Goal: Task Accomplishment & Management: Use online tool/utility

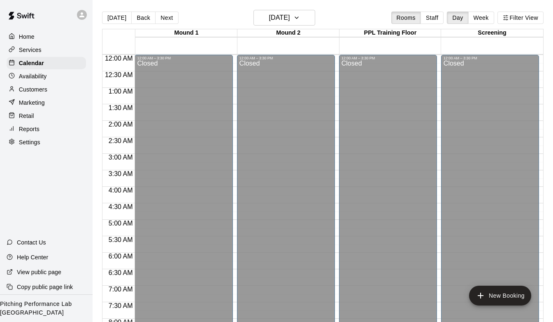
scroll to position [490, 0]
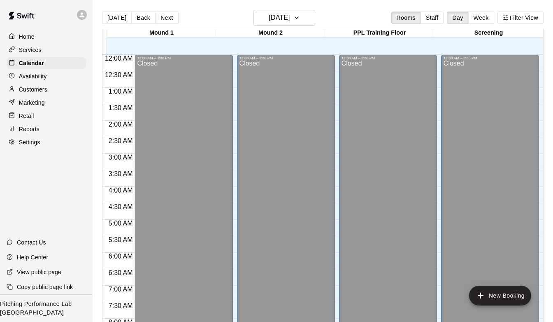
scroll to position [306, 0]
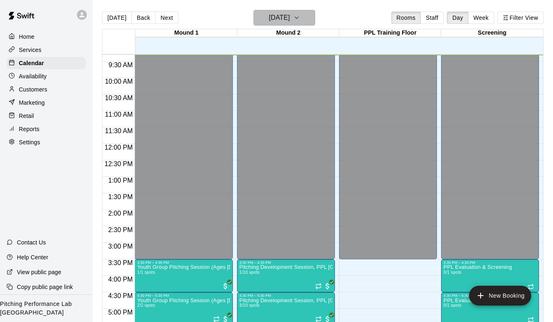
click at [270, 19] on h6 "[DATE]" at bounding box center [279, 18] width 21 height 12
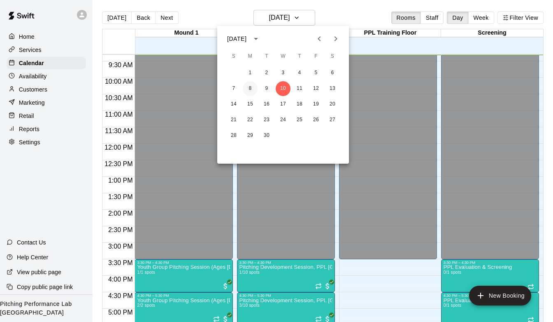
click at [252, 86] on button "8" at bounding box center [250, 88] width 15 height 15
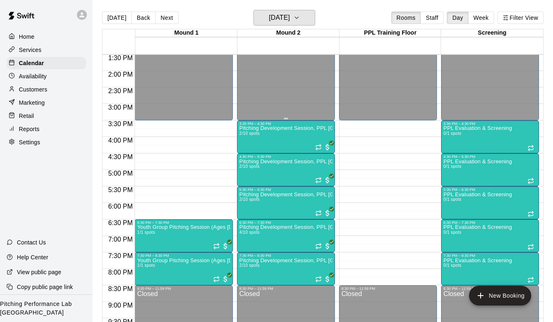
scroll to position [449, 0]
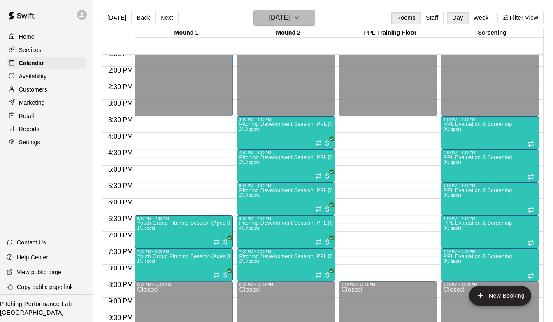
click at [300, 20] on icon "button" at bounding box center [297, 18] width 7 height 10
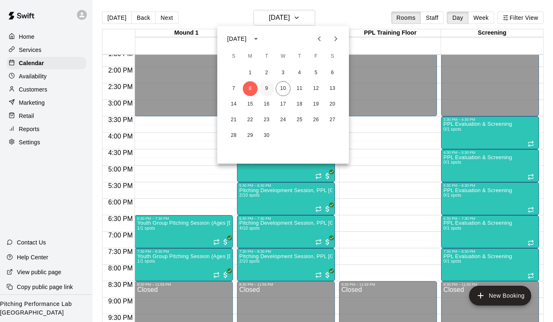
click at [266, 85] on button "9" at bounding box center [266, 88] width 15 height 15
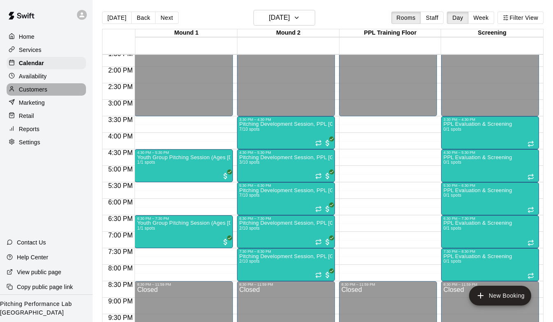
click at [53, 91] on div "Customers" at bounding box center [46, 89] width 79 height 12
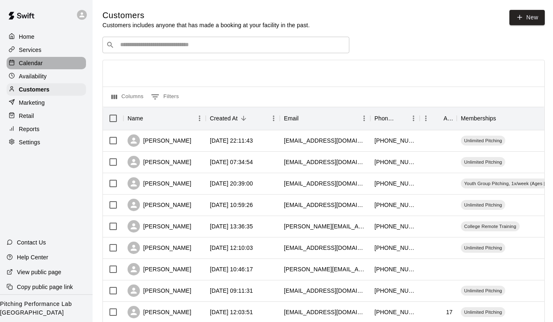
click at [41, 64] on p "Calendar" at bounding box center [31, 63] width 24 height 8
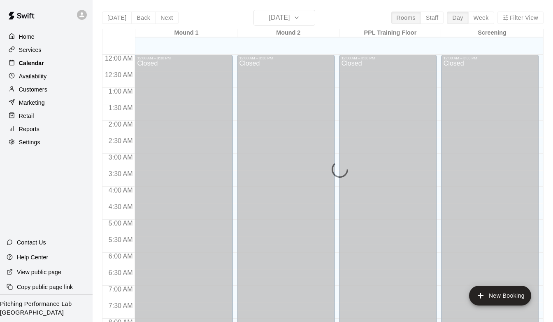
scroll to position [307, 0]
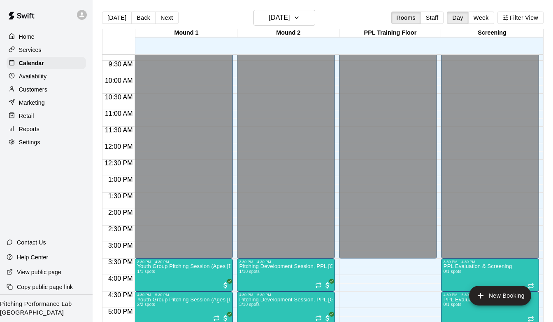
click at [35, 52] on p "Services" at bounding box center [30, 50] width 23 height 8
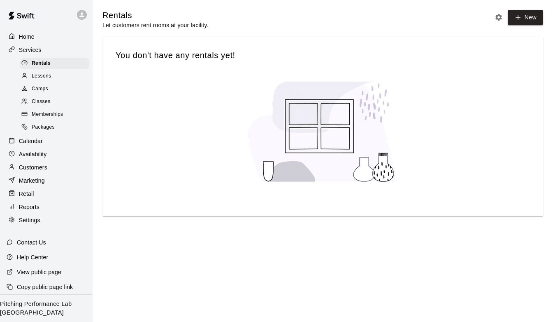
click at [55, 117] on span "Memberships" at bounding box center [47, 114] width 31 height 8
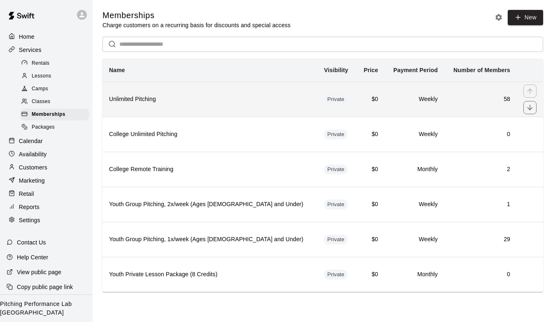
click at [192, 93] on th "Unlimited Pitching" at bounding box center [210, 99] width 215 height 35
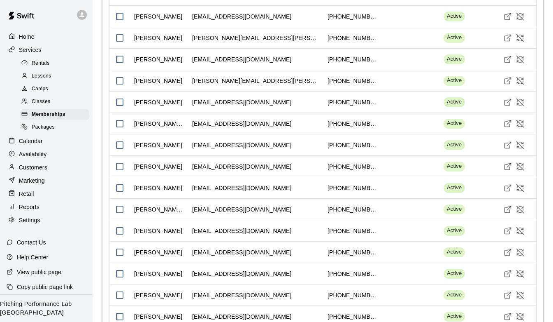
scroll to position [1534, 0]
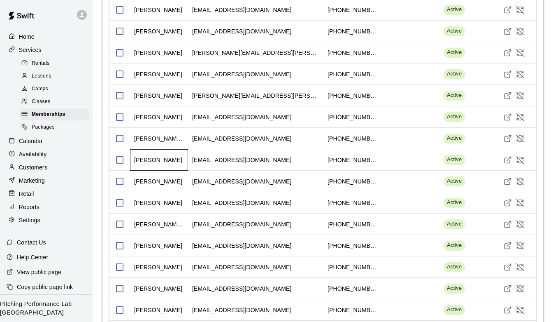
click at [168, 156] on div "Noah Cain" at bounding box center [159, 159] width 58 height 21
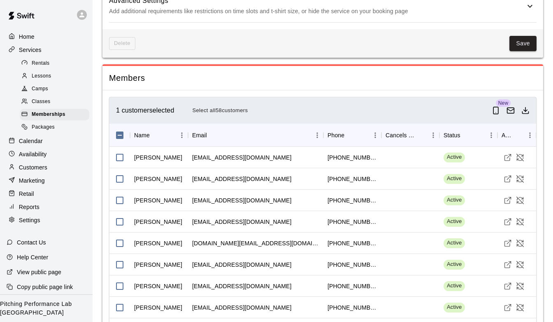
scroll to position [508, 0]
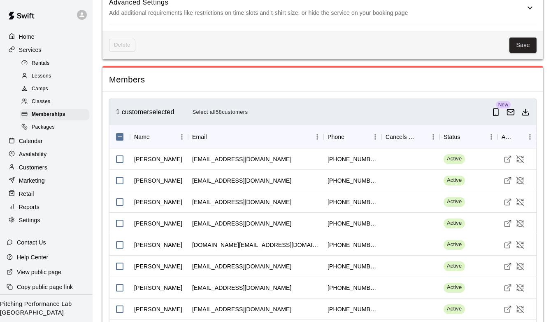
click at [54, 166] on div "Customers" at bounding box center [46, 167] width 79 height 12
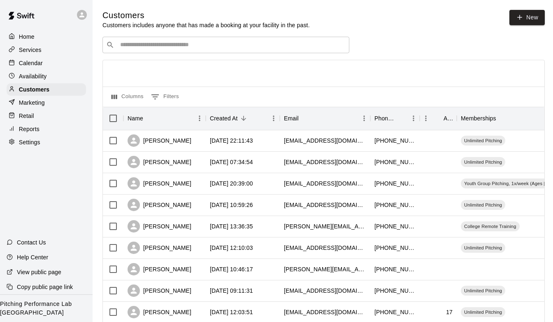
click at [187, 41] on input "Search customers by name or email" at bounding box center [232, 45] width 228 height 8
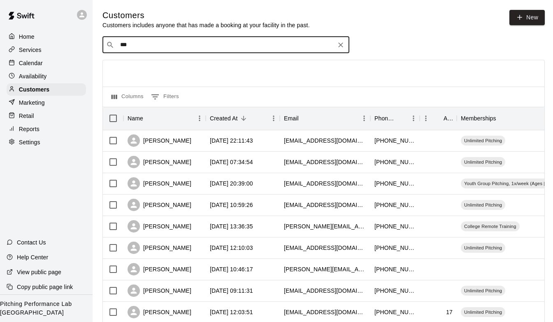
type input "****"
click at [258, 70] on div "Noah Cain Unlimited Pitching noahcain72@gmail.com" at bounding box center [234, 67] width 217 height 18
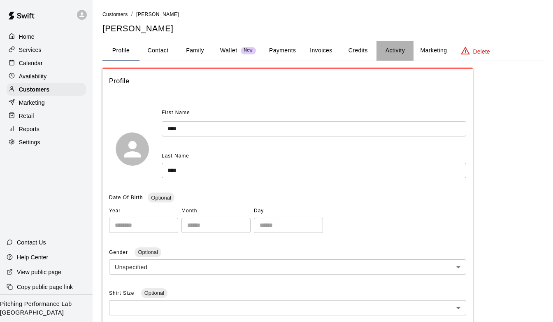
click at [392, 49] on button "Activity" at bounding box center [395, 51] width 37 height 20
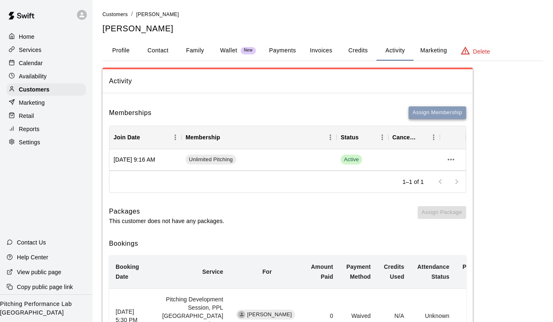
click at [417, 111] on button "Assign Membership" at bounding box center [438, 112] width 58 height 13
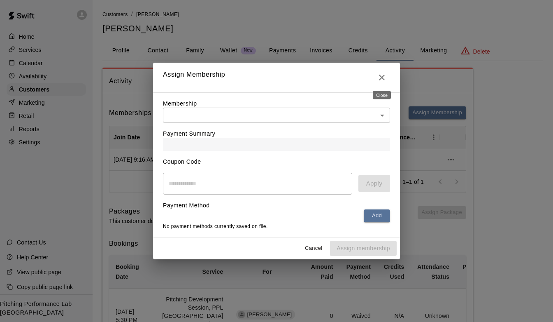
click at [381, 80] on icon "Close" at bounding box center [382, 77] width 10 height 10
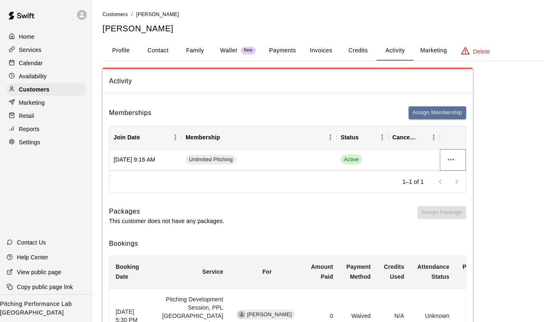
click at [447, 159] on icon "more actions" at bounding box center [451, 159] width 10 height 10
click at [450, 188] on li "Cancel" at bounding box center [467, 190] width 47 height 14
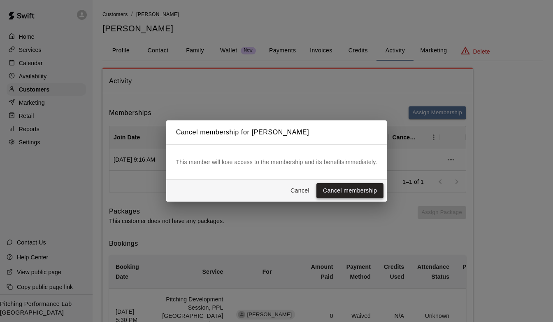
click at [341, 191] on button "Cancel membership" at bounding box center [350, 190] width 67 height 15
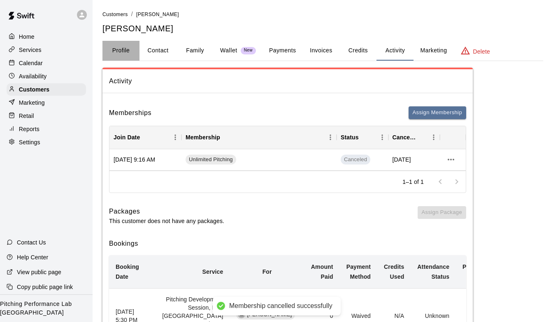
click at [124, 51] on button "Profile" at bounding box center [121, 51] width 37 height 20
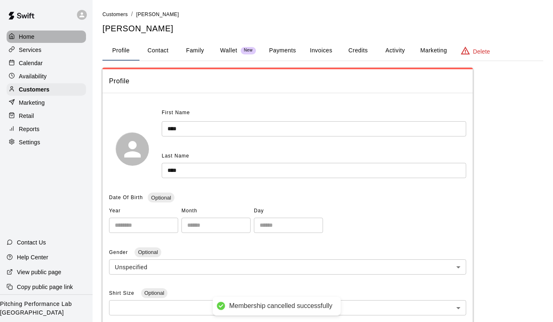
click at [35, 31] on div "Home" at bounding box center [46, 36] width 79 height 12
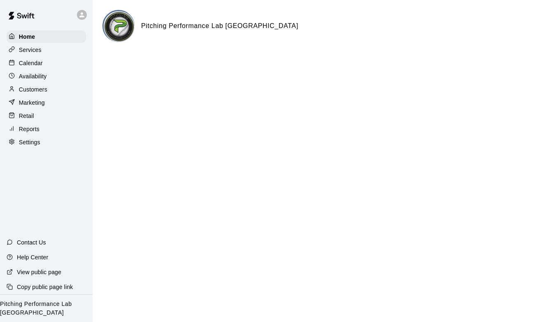
click at [52, 88] on div "Customers" at bounding box center [46, 89] width 79 height 12
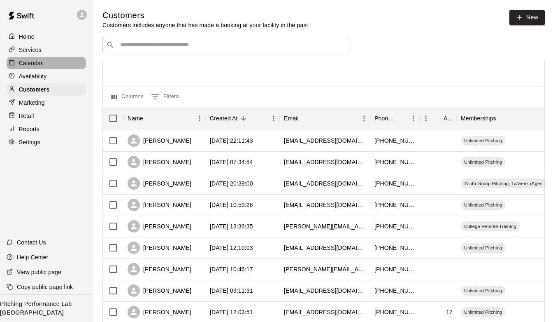
click at [60, 60] on div "Calendar" at bounding box center [46, 63] width 79 height 12
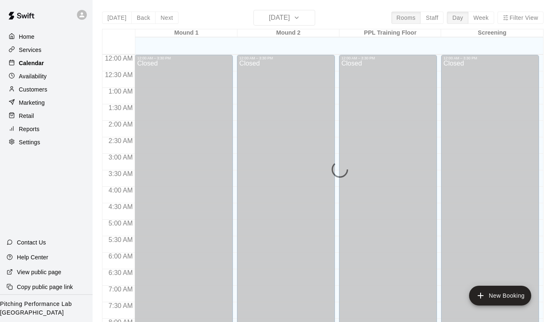
scroll to position [308, 0]
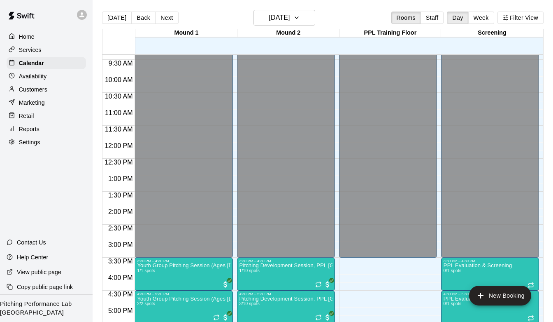
click at [56, 49] on div "Services" at bounding box center [46, 50] width 79 height 12
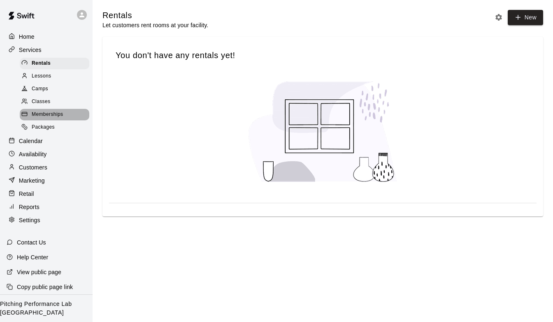
click at [59, 111] on span "Memberships" at bounding box center [47, 114] width 31 height 8
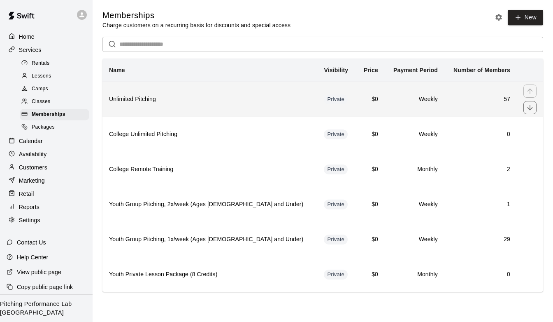
click at [159, 105] on th "Unlimited Pitching" at bounding box center [210, 99] width 215 height 35
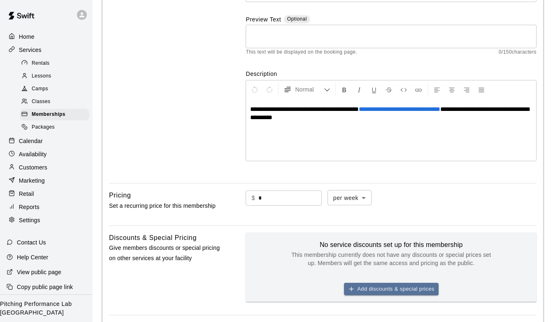
scroll to position [104, 0]
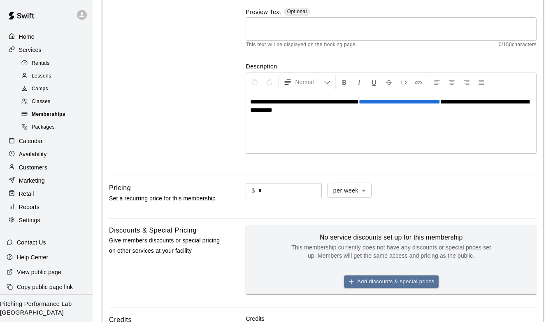
click at [58, 115] on span "Memberships" at bounding box center [49, 114] width 34 height 8
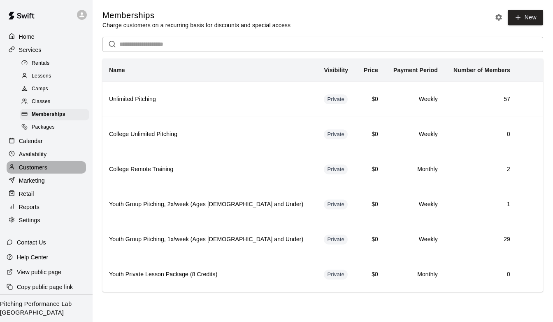
click at [58, 167] on div "Customers" at bounding box center [46, 167] width 79 height 12
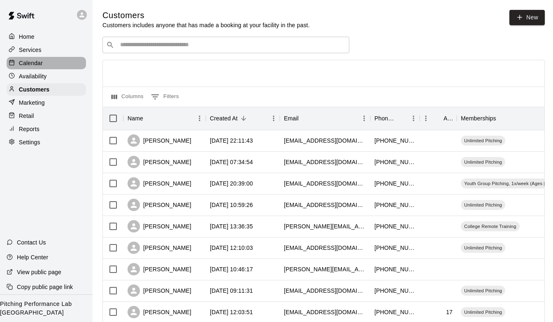
click at [52, 60] on div "Calendar" at bounding box center [46, 63] width 79 height 12
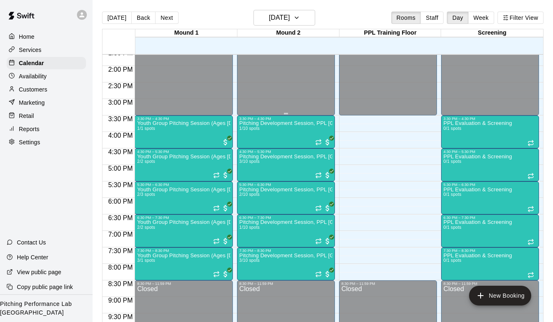
scroll to position [454, 0]
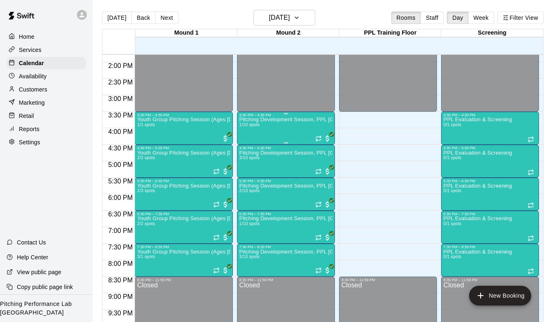
click at [275, 128] on div "Pitching Development Session, PPL Louisville (Ages 13+) 1/10 spots" at bounding box center [286, 278] width 93 height 322
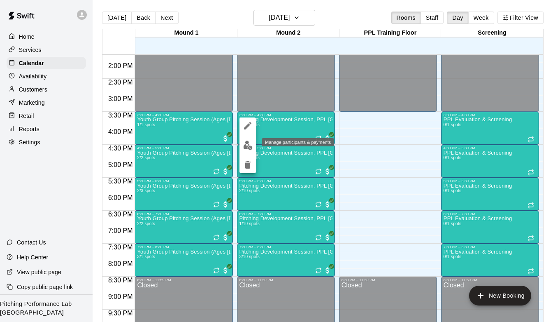
click at [247, 150] on button "edit" at bounding box center [248, 145] width 16 height 16
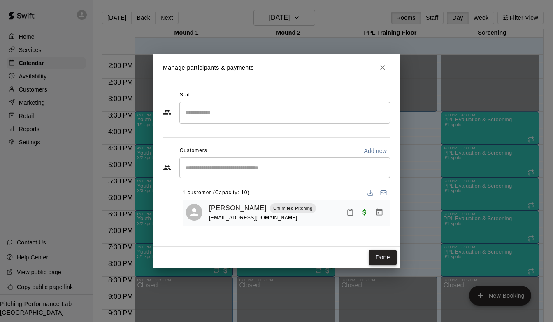
click at [387, 257] on button "Done" at bounding box center [383, 256] width 28 height 15
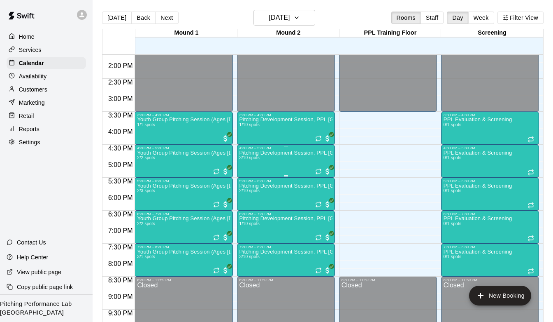
click at [273, 164] on div "Pitching Development Session, PPL Louisville (Ages 13+) 3/10 spots" at bounding box center [286, 311] width 93 height 322
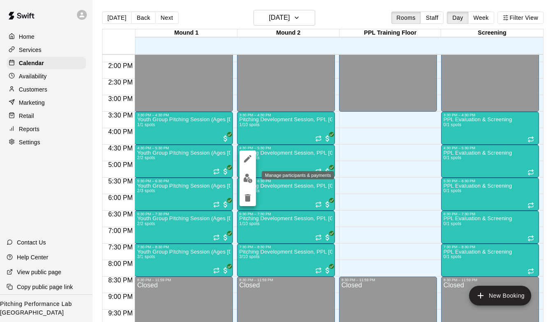
click at [246, 177] on img "edit" at bounding box center [247, 177] width 9 height 9
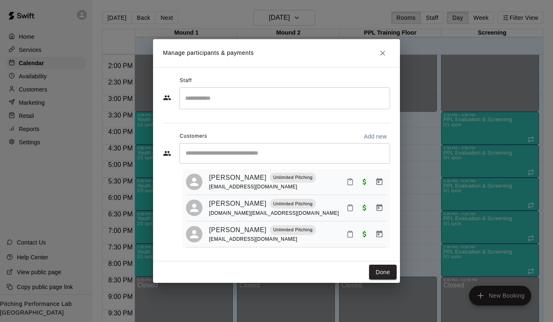
scroll to position [20, 0]
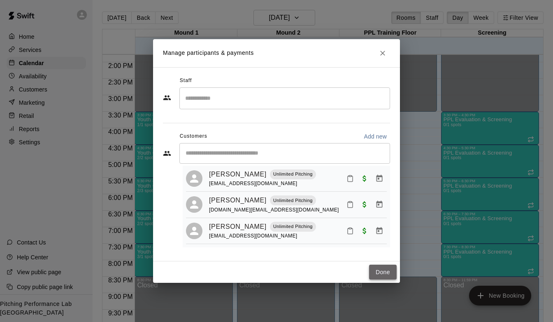
click at [379, 277] on button "Done" at bounding box center [383, 271] width 28 height 15
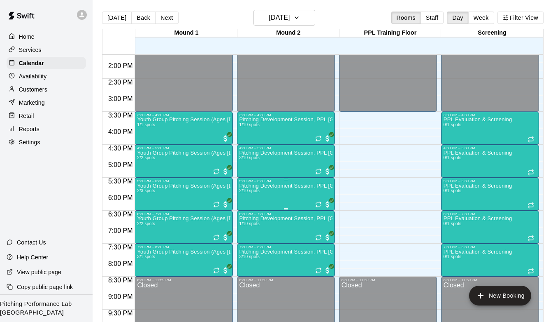
click at [262, 186] on p "Pitching Development Session, PPL [GEOGRAPHIC_DATA] (Ages [DEMOGRAPHIC_DATA]+)" at bounding box center [286, 186] width 93 height 0
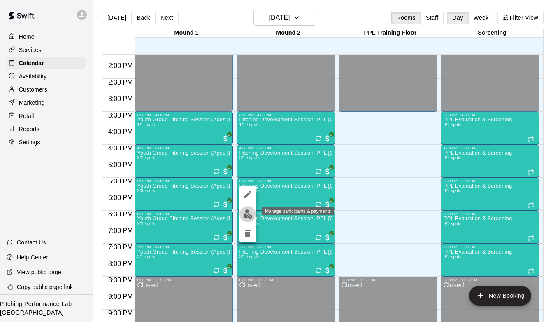
click at [244, 213] on img "edit" at bounding box center [247, 213] width 9 height 9
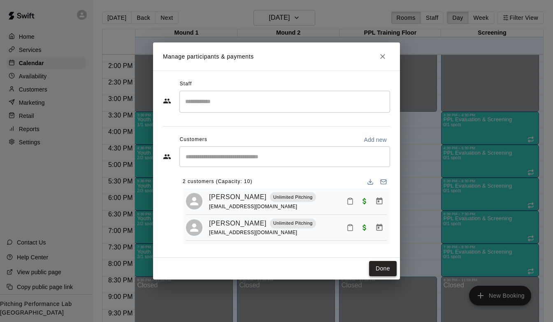
click at [380, 270] on button "Done" at bounding box center [383, 268] width 28 height 15
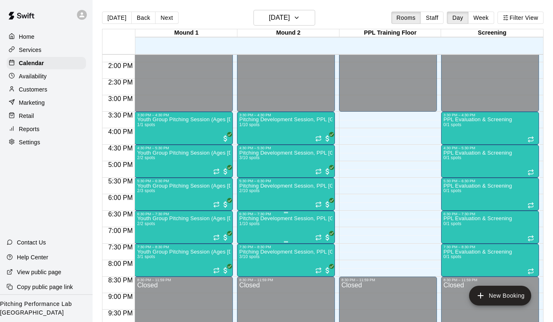
click at [253, 242] on button "edit" at bounding box center [248, 244] width 16 height 16
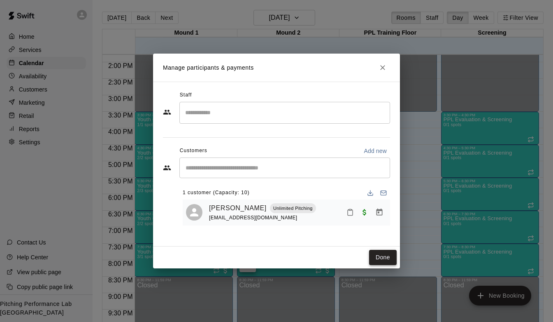
click at [372, 256] on button "Done" at bounding box center [383, 256] width 28 height 15
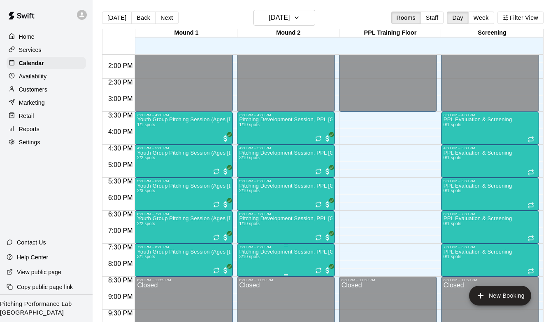
click at [274, 252] on p "Pitching Development Session, PPL [GEOGRAPHIC_DATA] (Ages [DEMOGRAPHIC_DATA]+)" at bounding box center [286, 252] width 93 height 0
click at [242, 277] on button "edit" at bounding box center [248, 280] width 16 height 16
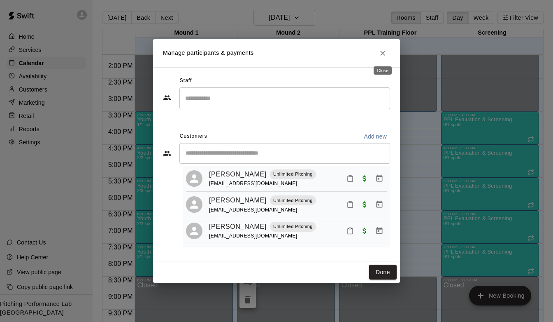
click at [385, 53] on icon "Close" at bounding box center [383, 53] width 8 height 8
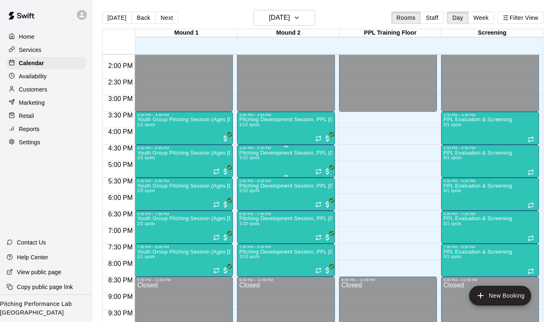
click at [280, 161] on div "Pitching Development Session, PPL Louisville (Ages 13+) 3/10 spots" at bounding box center [286, 311] width 93 height 322
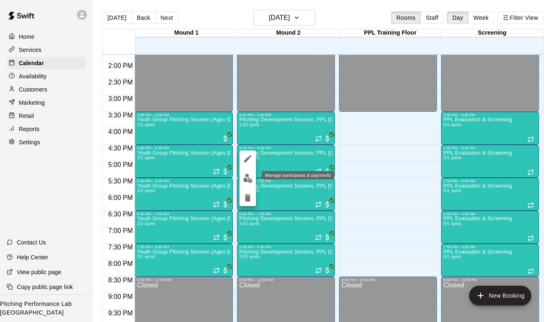
click at [247, 175] on img "edit" at bounding box center [247, 177] width 9 height 9
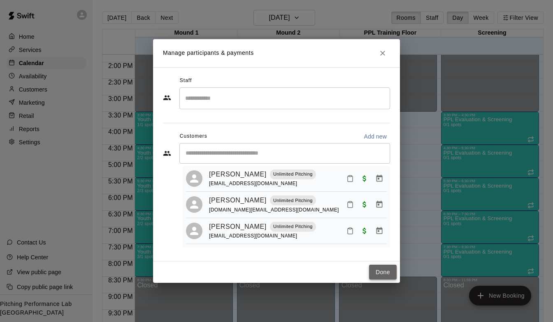
click at [373, 271] on button "Done" at bounding box center [383, 271] width 28 height 15
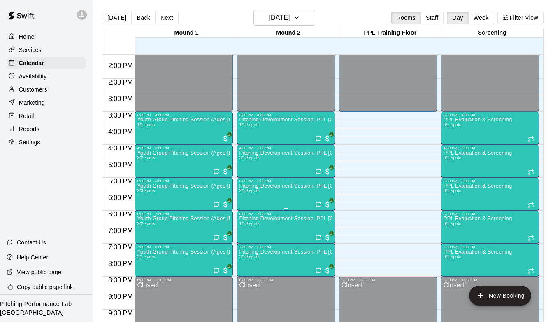
click at [253, 212] on button "edit" at bounding box center [248, 211] width 16 height 16
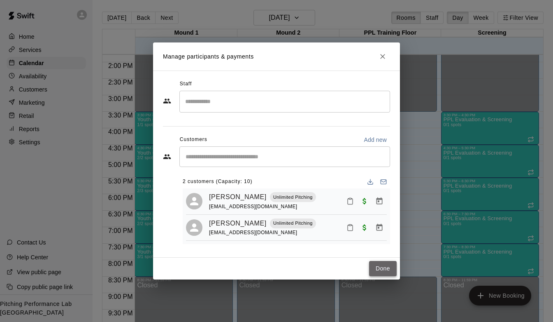
click at [382, 271] on button "Done" at bounding box center [383, 268] width 28 height 15
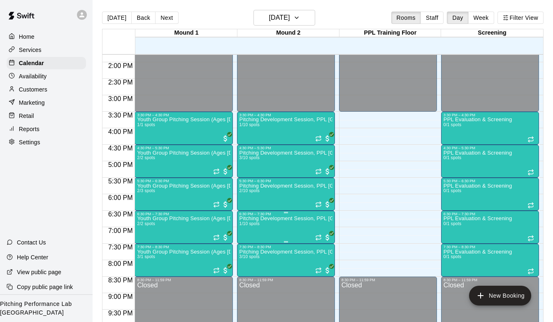
click at [286, 218] on p "Pitching Development Session, PPL [GEOGRAPHIC_DATA] (Ages [DEMOGRAPHIC_DATA]+)" at bounding box center [286, 218] width 93 height 0
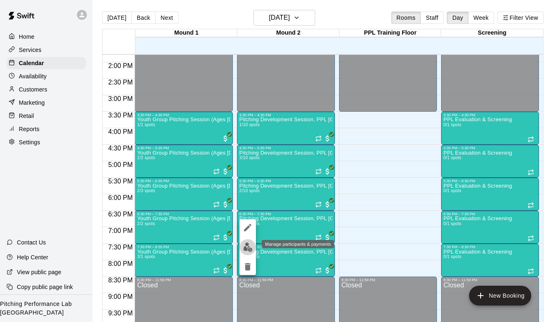
click at [244, 250] on img "edit" at bounding box center [247, 246] width 9 height 9
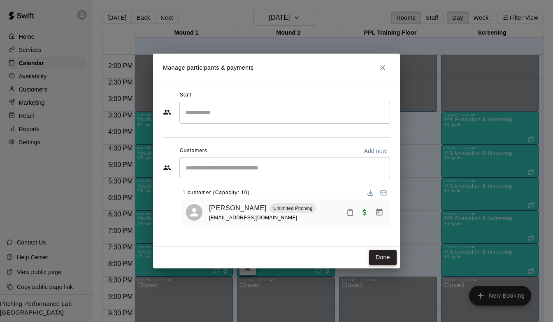
click at [383, 251] on button "Done" at bounding box center [383, 256] width 28 height 15
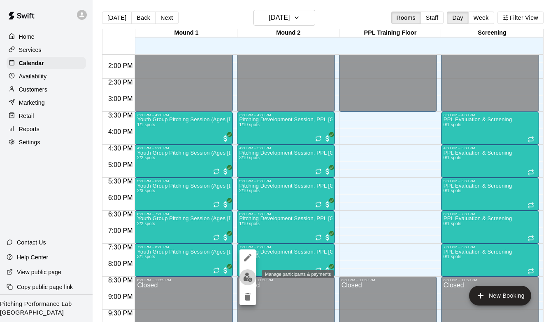
click at [247, 273] on img "edit" at bounding box center [247, 276] width 9 height 9
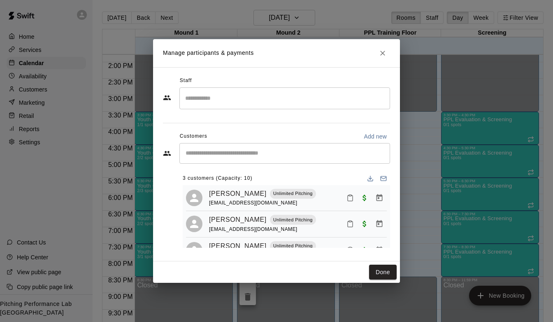
click at [377, 263] on div "Done" at bounding box center [276, 272] width 247 height 22
click at [382, 268] on button "Done" at bounding box center [383, 271] width 28 height 15
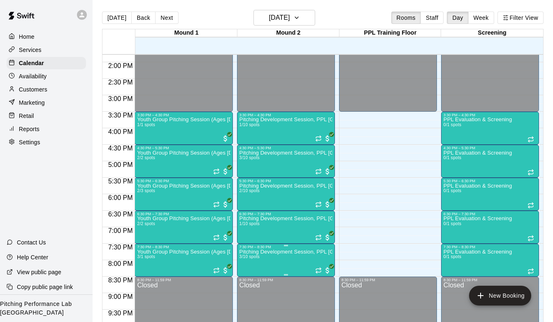
click at [287, 252] on p "Pitching Development Session, PPL [GEOGRAPHIC_DATA] (Ages [DEMOGRAPHIC_DATA]+)" at bounding box center [286, 252] width 93 height 0
click at [251, 279] on img "edit" at bounding box center [247, 279] width 9 height 9
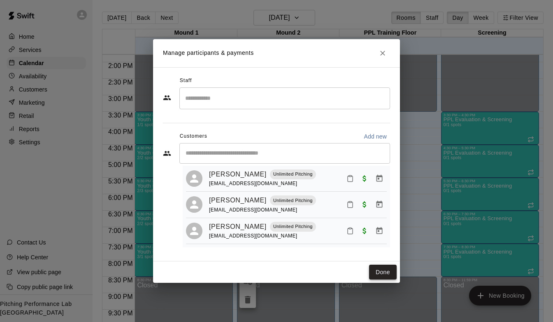
click at [384, 274] on button "Done" at bounding box center [383, 271] width 28 height 15
